Goal: Task Accomplishment & Management: Use online tool/utility

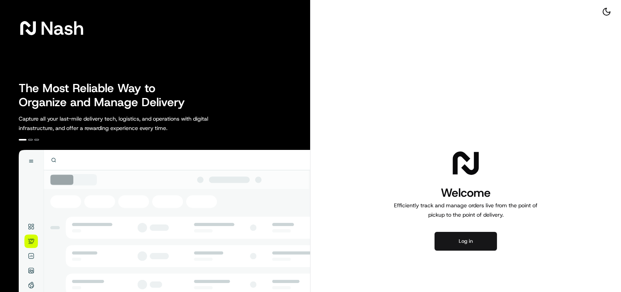
click at [474, 244] on button "Log in" at bounding box center [465, 241] width 62 height 19
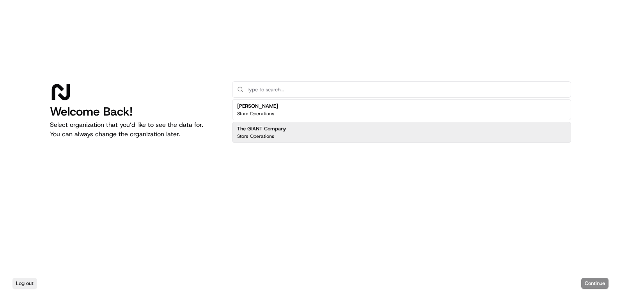
click at [280, 134] on div "Store Operations" at bounding box center [261, 136] width 49 height 6
click at [595, 279] on button "Continue" at bounding box center [594, 283] width 27 height 11
